Goal: Navigation & Orientation: Find specific page/section

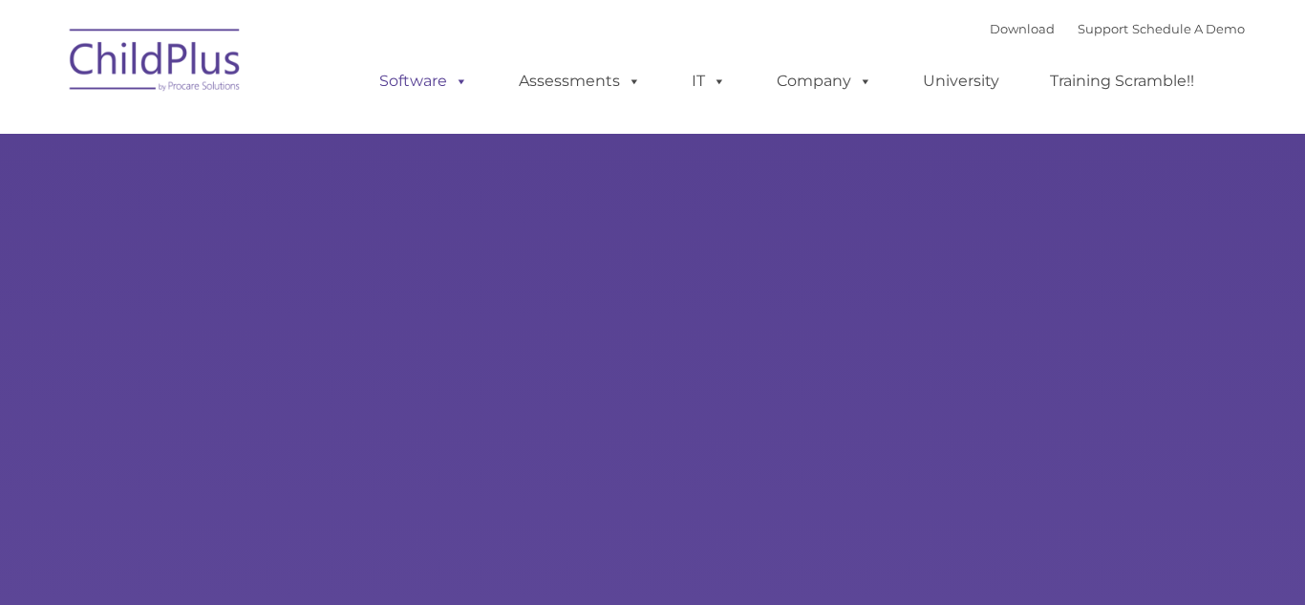
select select "MEDIUM"
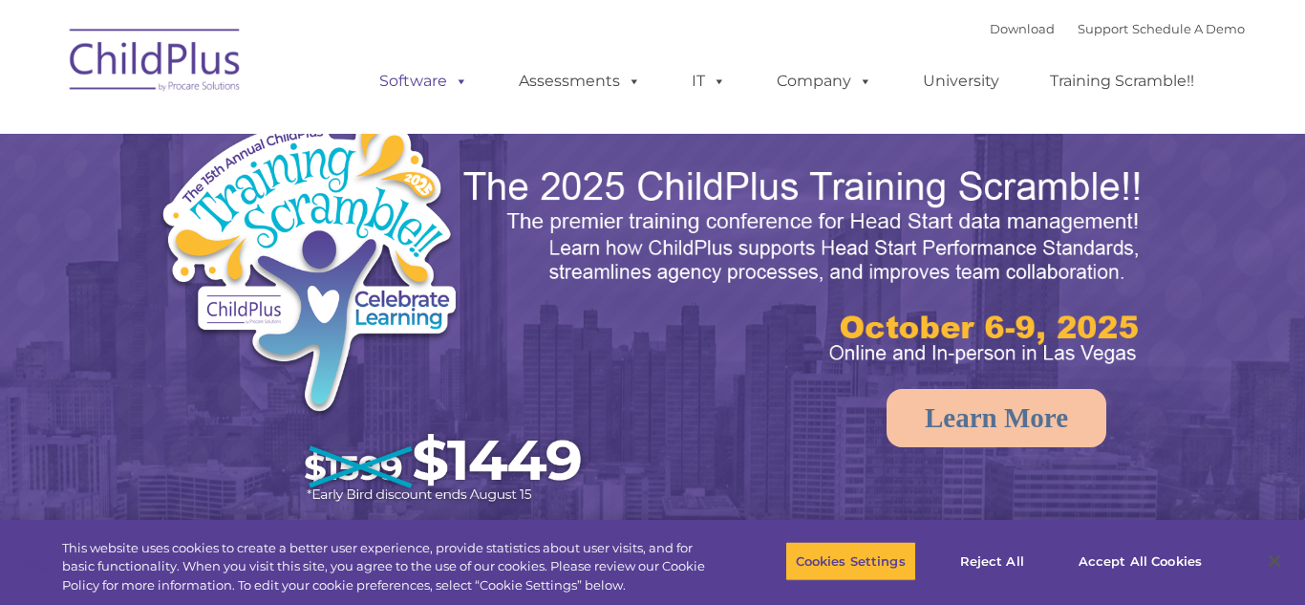
click at [410, 82] on link "Software" at bounding box center [423, 81] width 127 height 38
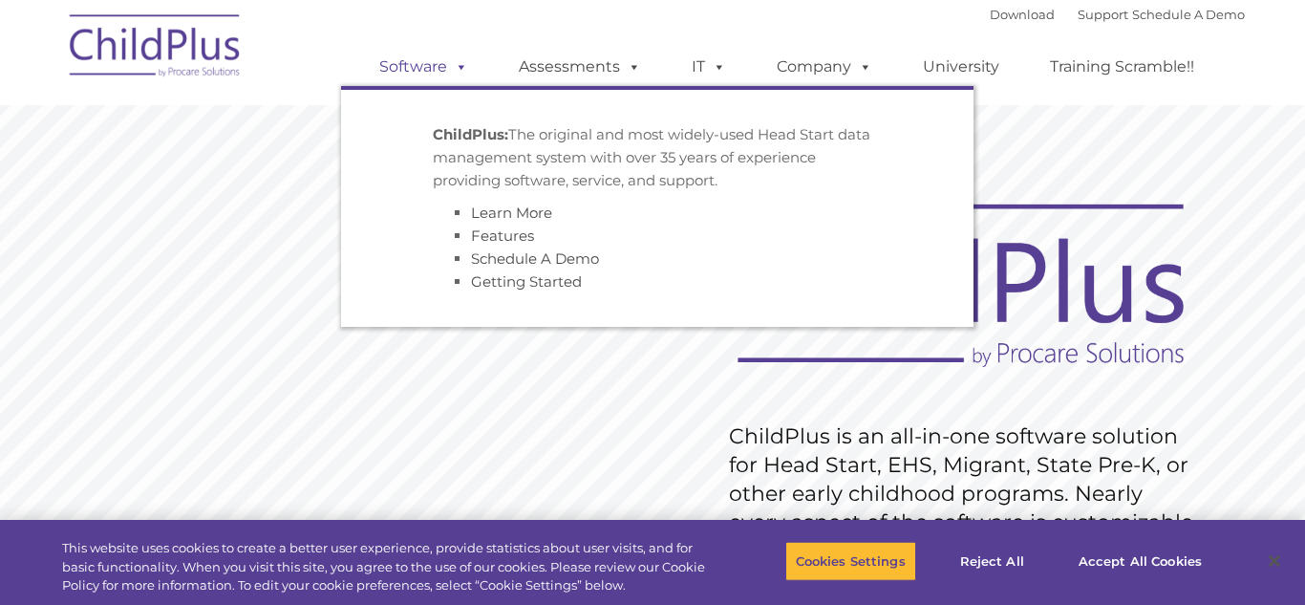
click at [463, 68] on span at bounding box center [457, 66] width 21 height 18
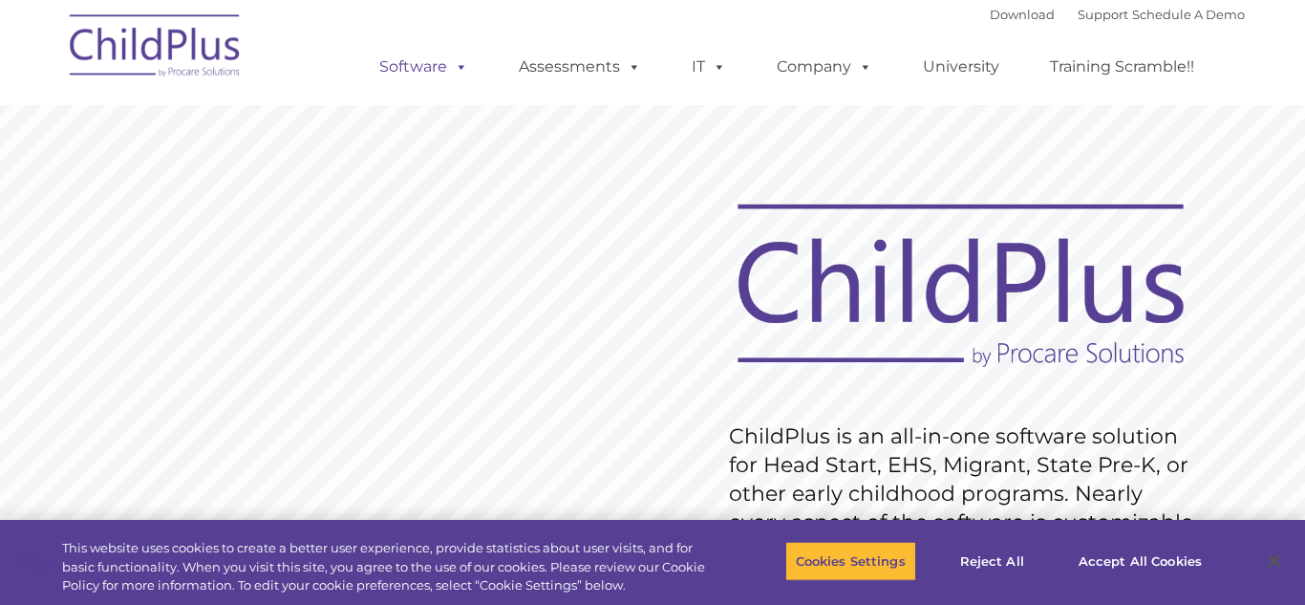
click at [463, 68] on span at bounding box center [457, 66] width 21 height 18
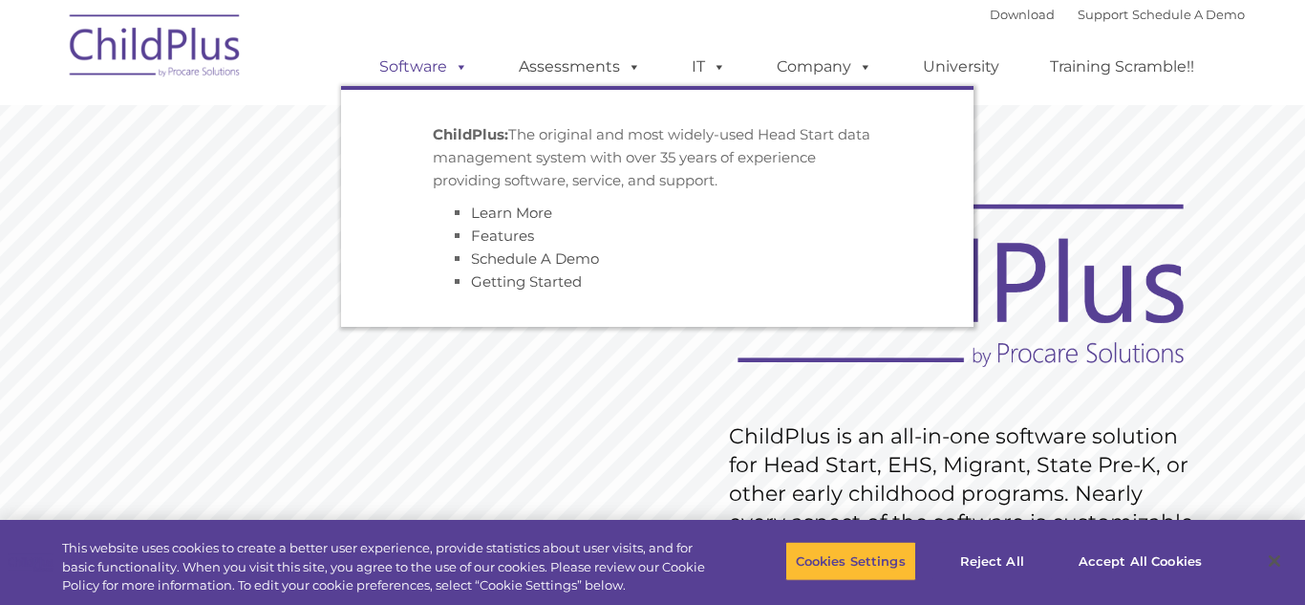
click at [463, 68] on span at bounding box center [457, 66] width 21 height 18
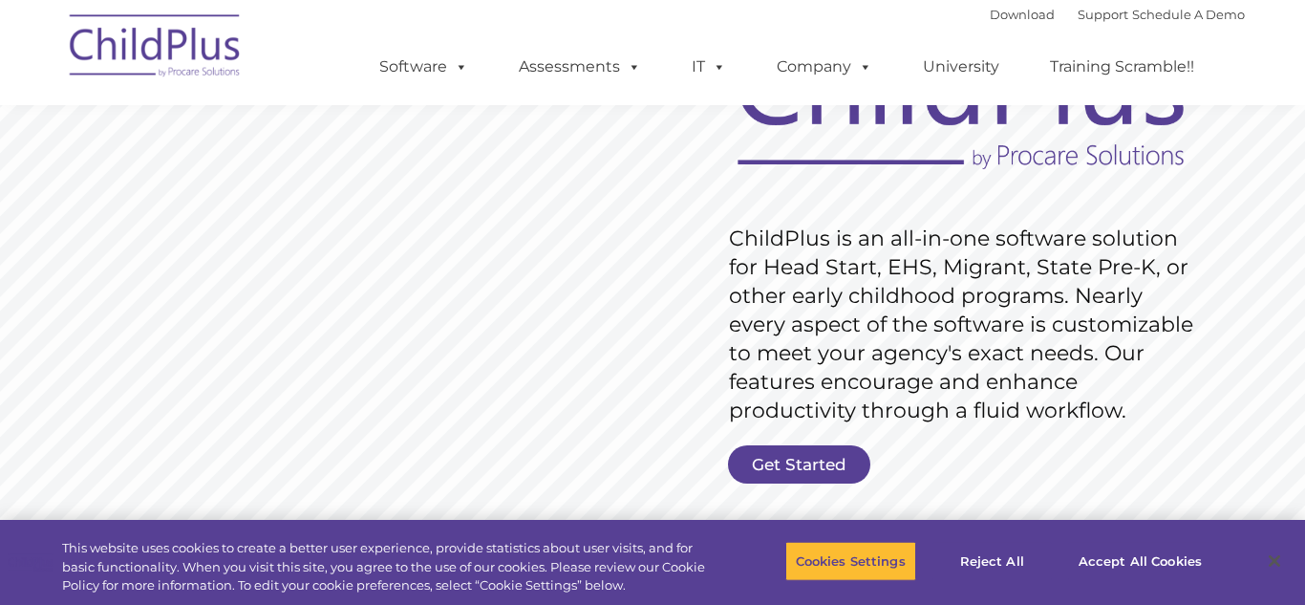
scroll to position [199, 0]
click at [773, 470] on link "Get Started" at bounding box center [799, 463] width 142 height 38
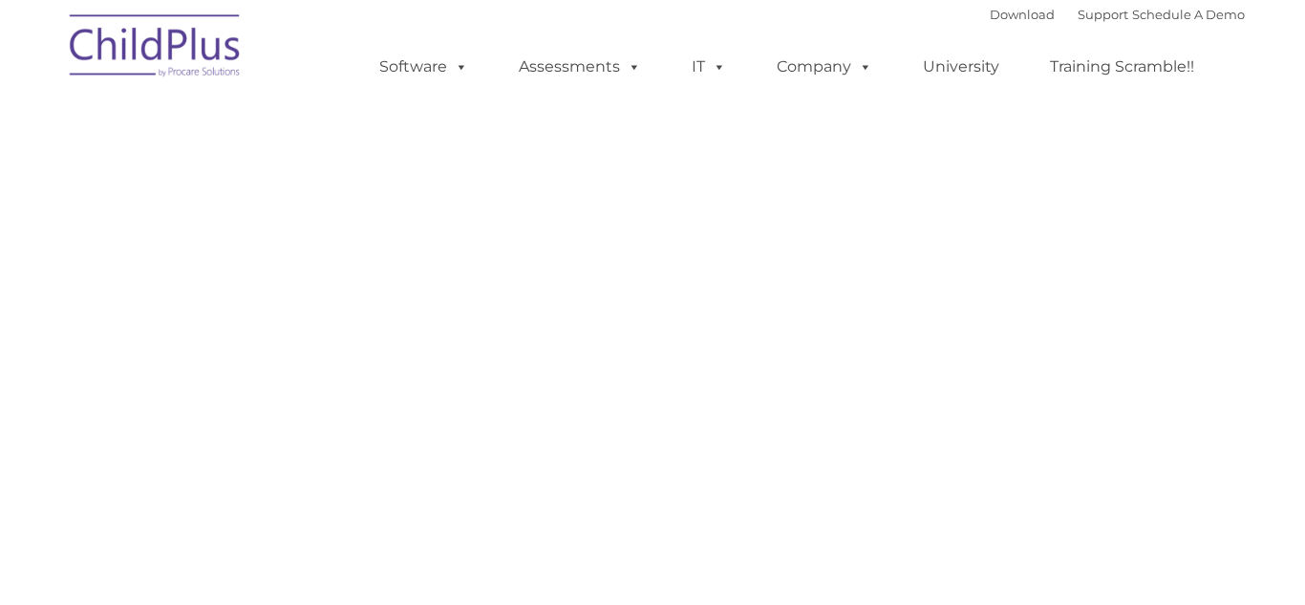
select select "MEDIUM"
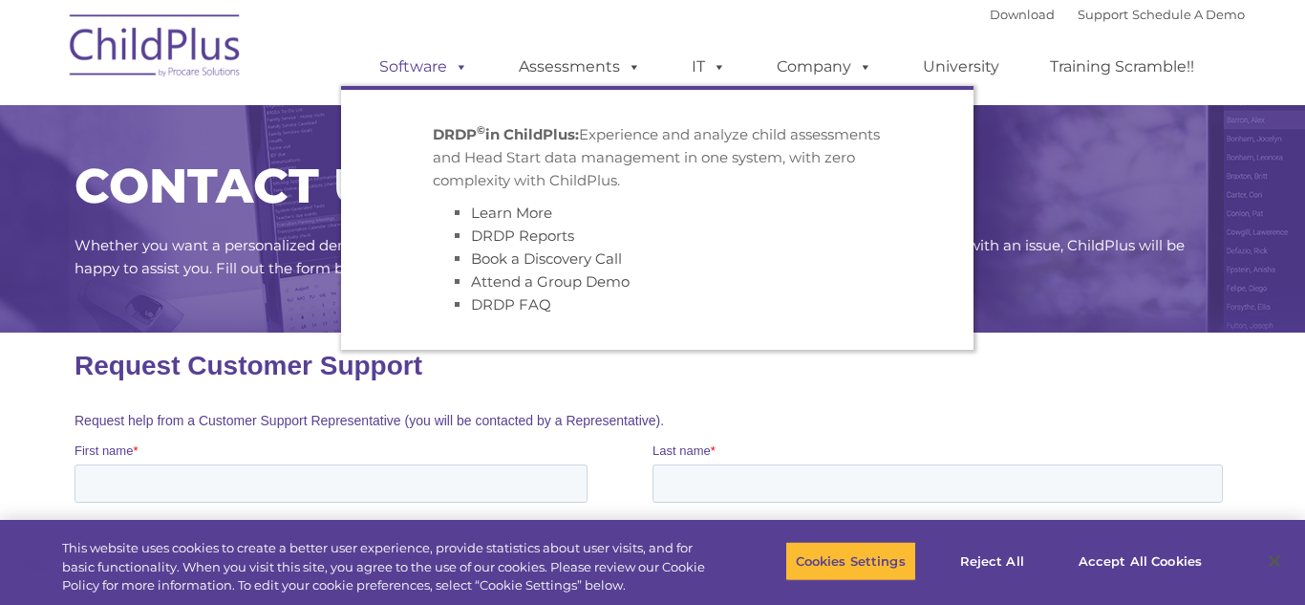
click at [421, 60] on link "Software" at bounding box center [423, 67] width 127 height 38
